Goal: Task Accomplishment & Management: Manage account settings

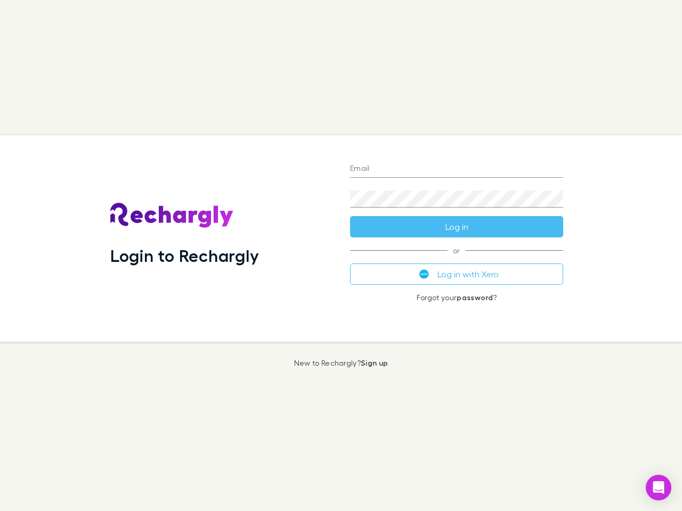
click at [341, 256] on div "Login to Rechargly" at bounding box center [222, 238] width 240 height 207
click at [457, 169] on input "Email" at bounding box center [456, 169] width 213 height 17
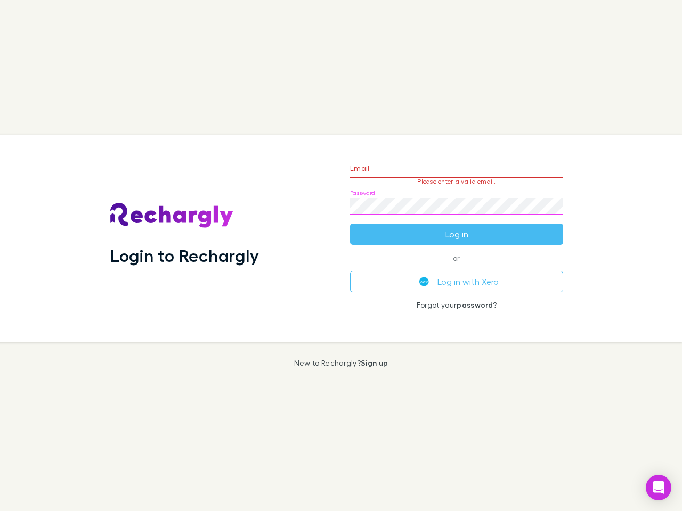
click at [457, 227] on form "Email Please enter a valid email. Password Log in" at bounding box center [456, 198] width 213 height 93
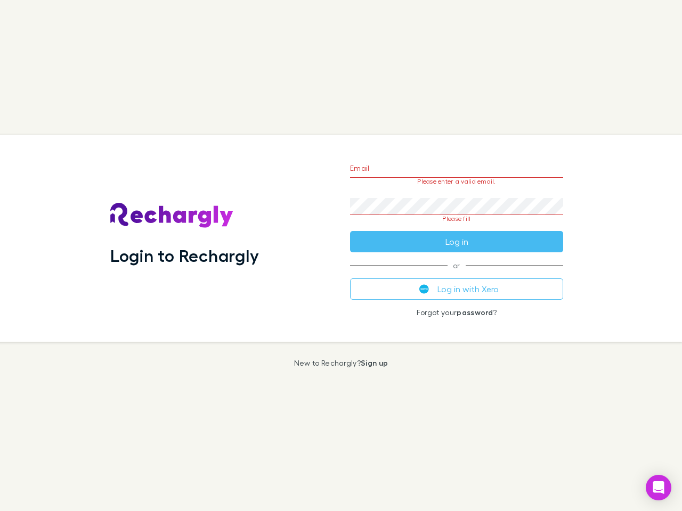
click at [457, 274] on div "Email Please enter a valid email. Password Please fill Log in or Log in with Xe…" at bounding box center [457, 238] width 230 height 207
click at [659, 488] on icon "Open Intercom Messenger" at bounding box center [658, 488] width 11 height 13
